Goal: Download file/media

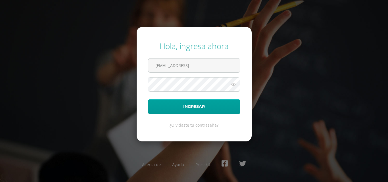
type input "[EMAIL_ADDRESS][DOMAIN_NAME]"
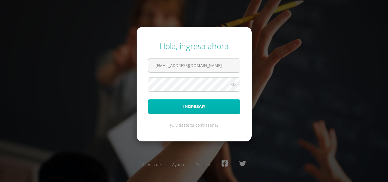
click at [210, 109] on button "Ingresar" at bounding box center [194, 106] width 92 height 14
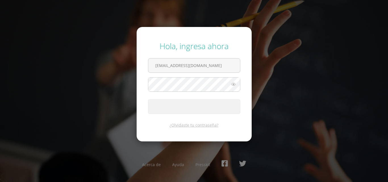
click at [210, 109] on span "submit" at bounding box center [194, 107] width 92 height 14
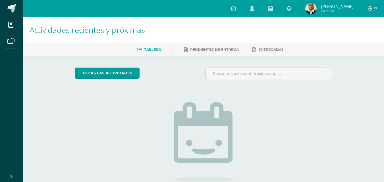
scroll to position [49, 0]
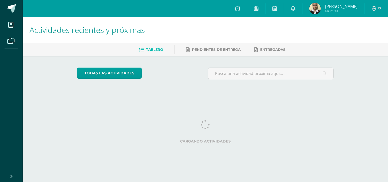
scroll to position [0, 2]
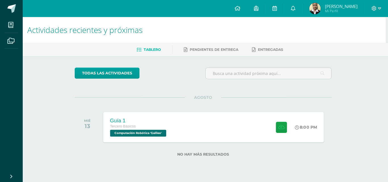
click at [178, 125] on div "Guía 1 Tercero Básicos Computación Robótica 'Galileo' 8:00 PM Guía 1 Computació…" at bounding box center [213, 127] width 221 height 30
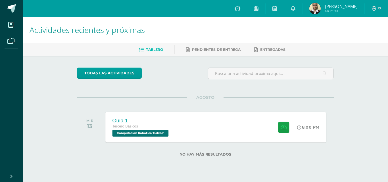
click at [165, 132] on div "Guía 1 Computación Robótica Cargando contenido" at bounding box center [194, 91] width 384 height 86
click at [169, 132] on span "Computación Robótica 'Galileo'" at bounding box center [140, 133] width 56 height 7
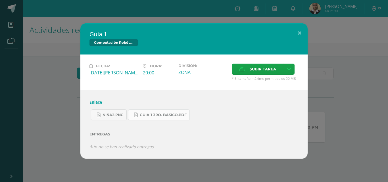
click at [146, 116] on span "Guía 1 3ro. Básico.pdf" at bounding box center [163, 115] width 47 height 5
click at [114, 114] on span "niña2.png" at bounding box center [113, 115] width 21 height 5
click at [119, 115] on span "niña2.png" at bounding box center [113, 115] width 21 height 5
click at [30, 9] on div "Guía 1 Computación Robótica Fecha: Miércoles 13 de Agosto Hora: 20:00 División:…" at bounding box center [194, 91] width 388 height 182
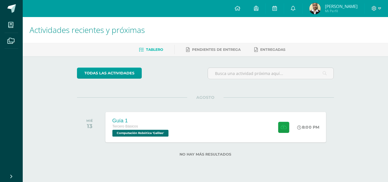
click at [163, 129] on div "Tercero Básicos" at bounding box center [141, 127] width 58 height 6
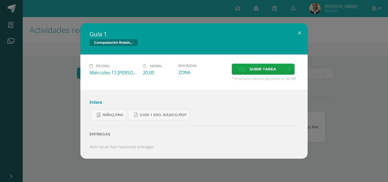
click at [98, 102] on link "Enlace" at bounding box center [96, 101] width 13 height 5
